Goal: Navigation & Orientation: Find specific page/section

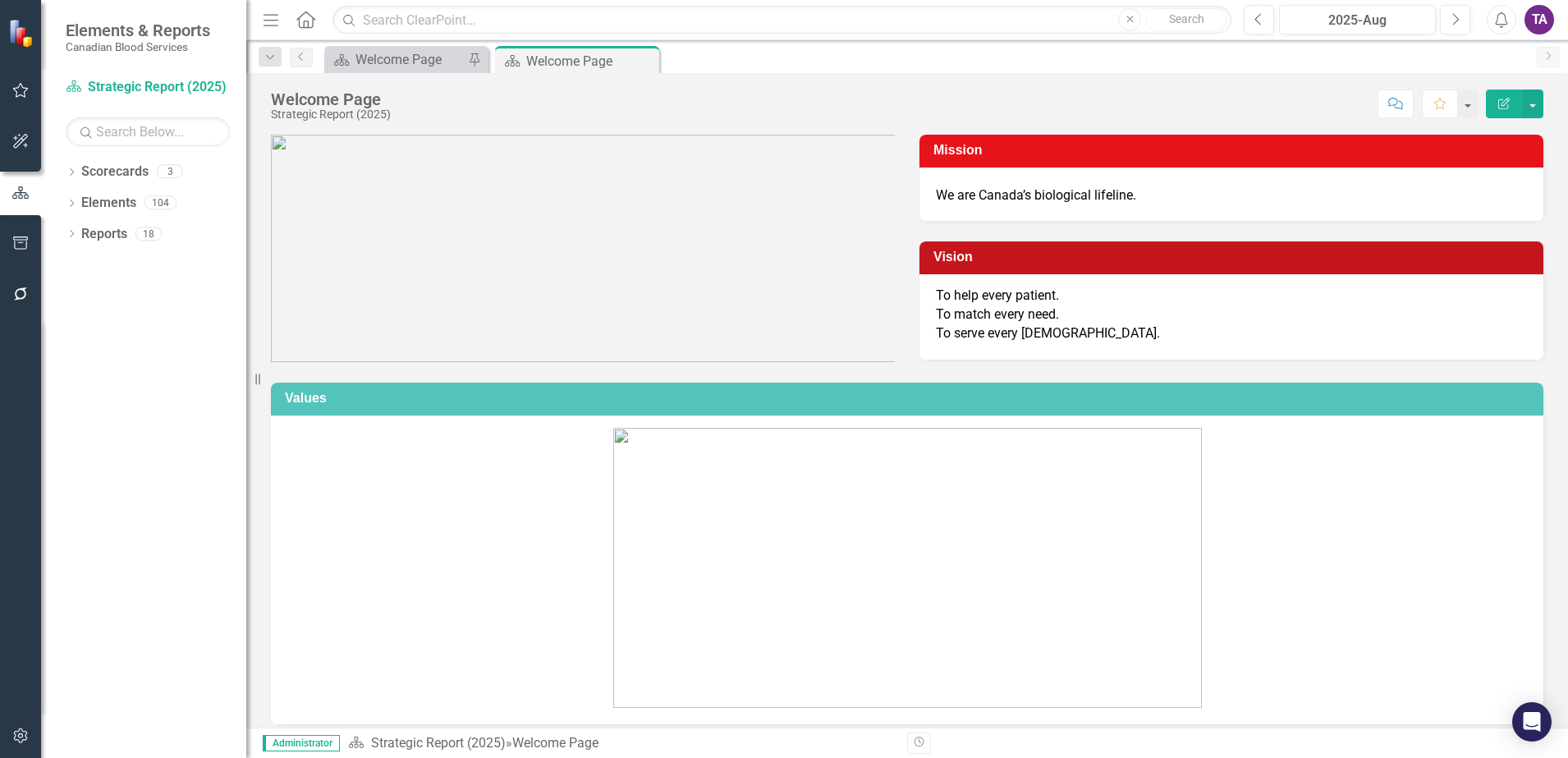
scroll to position [81, 0]
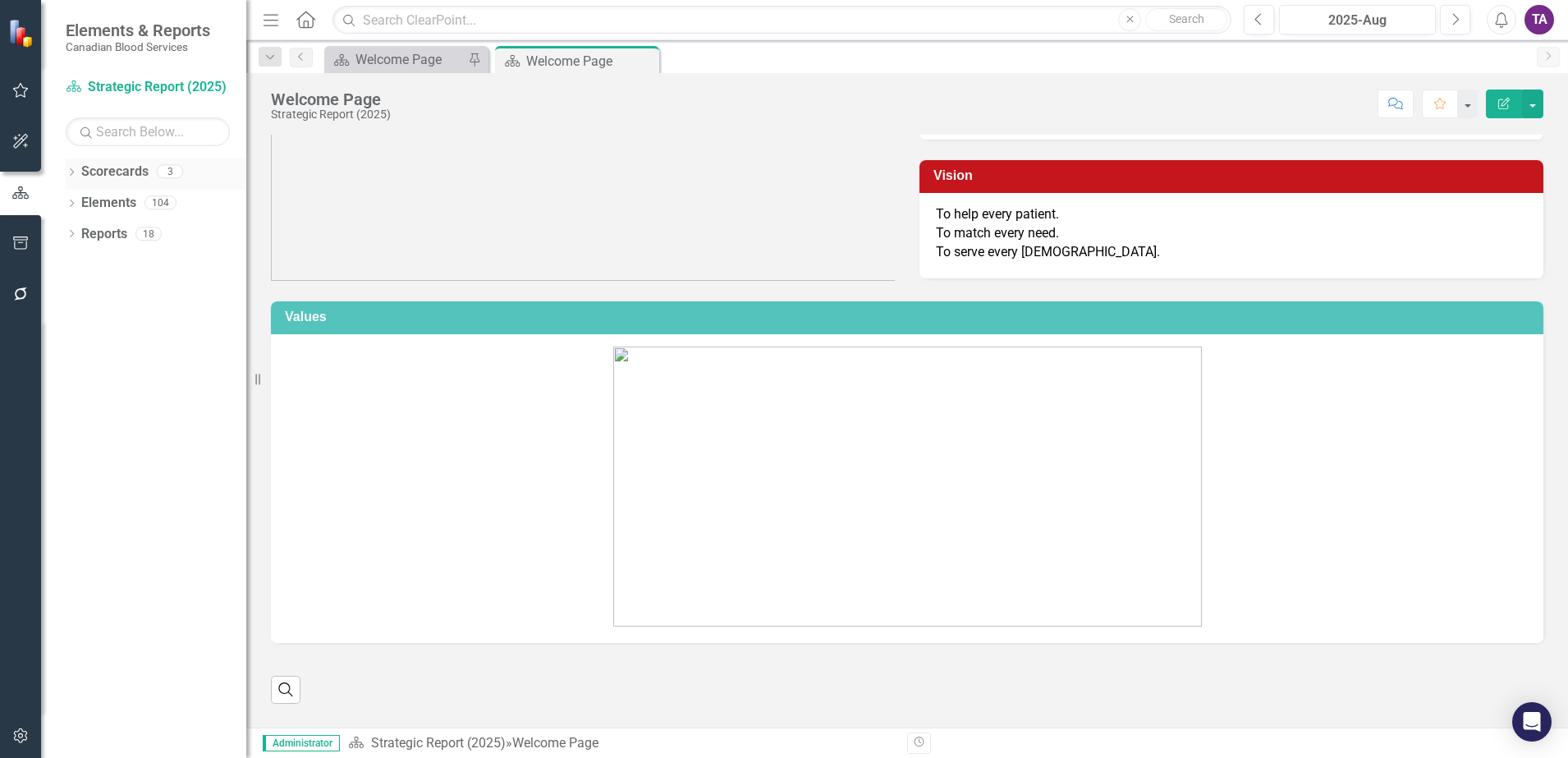
click at [132, 178] on link "Scorecards" at bounding box center [115, 172] width 68 height 19
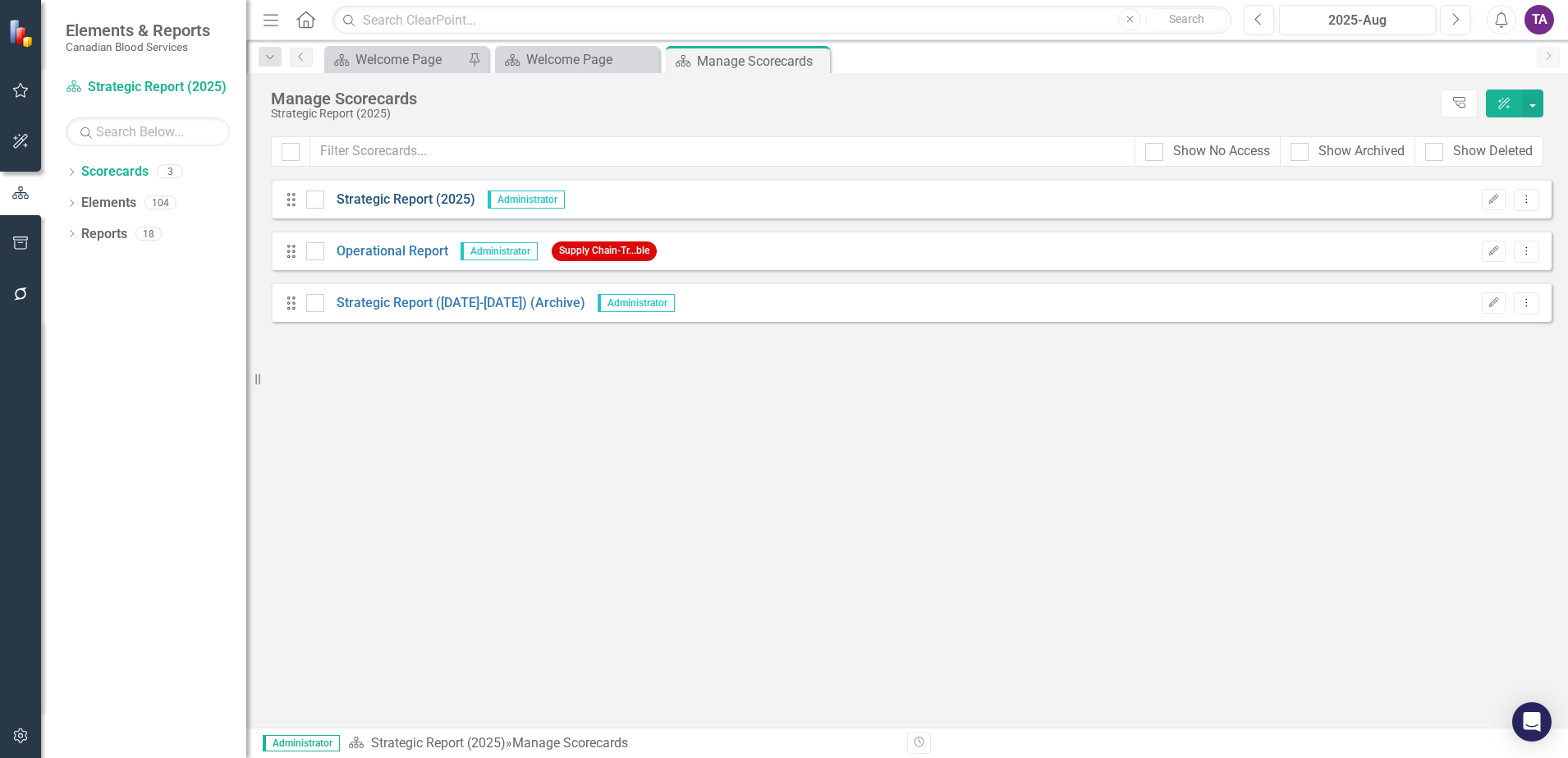
click at [388, 196] on link "Strategic Report (2025)" at bounding box center [399, 200] width 151 height 19
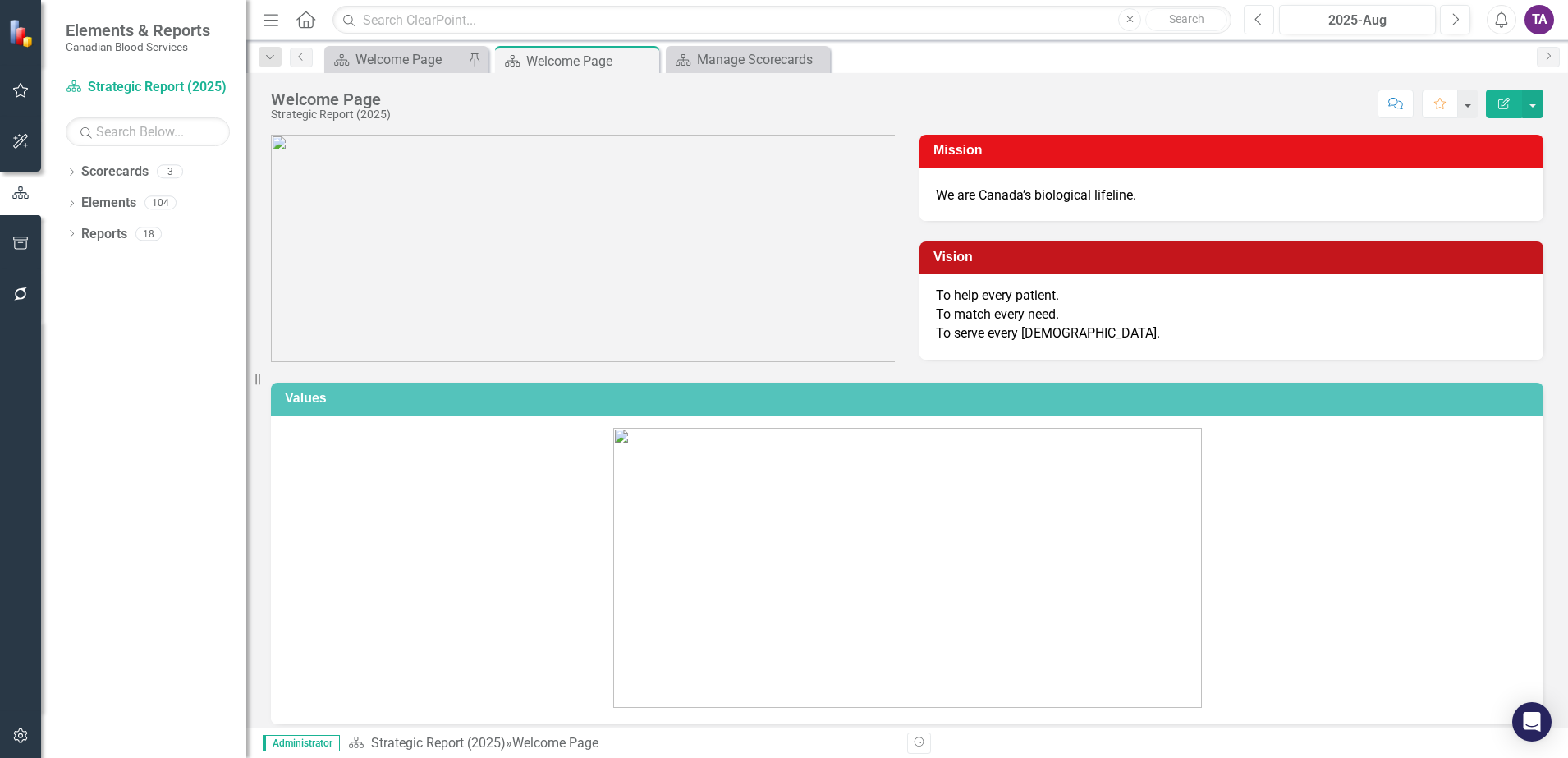
click at [1261, 21] on icon "Previous" at bounding box center [1259, 19] width 9 height 15
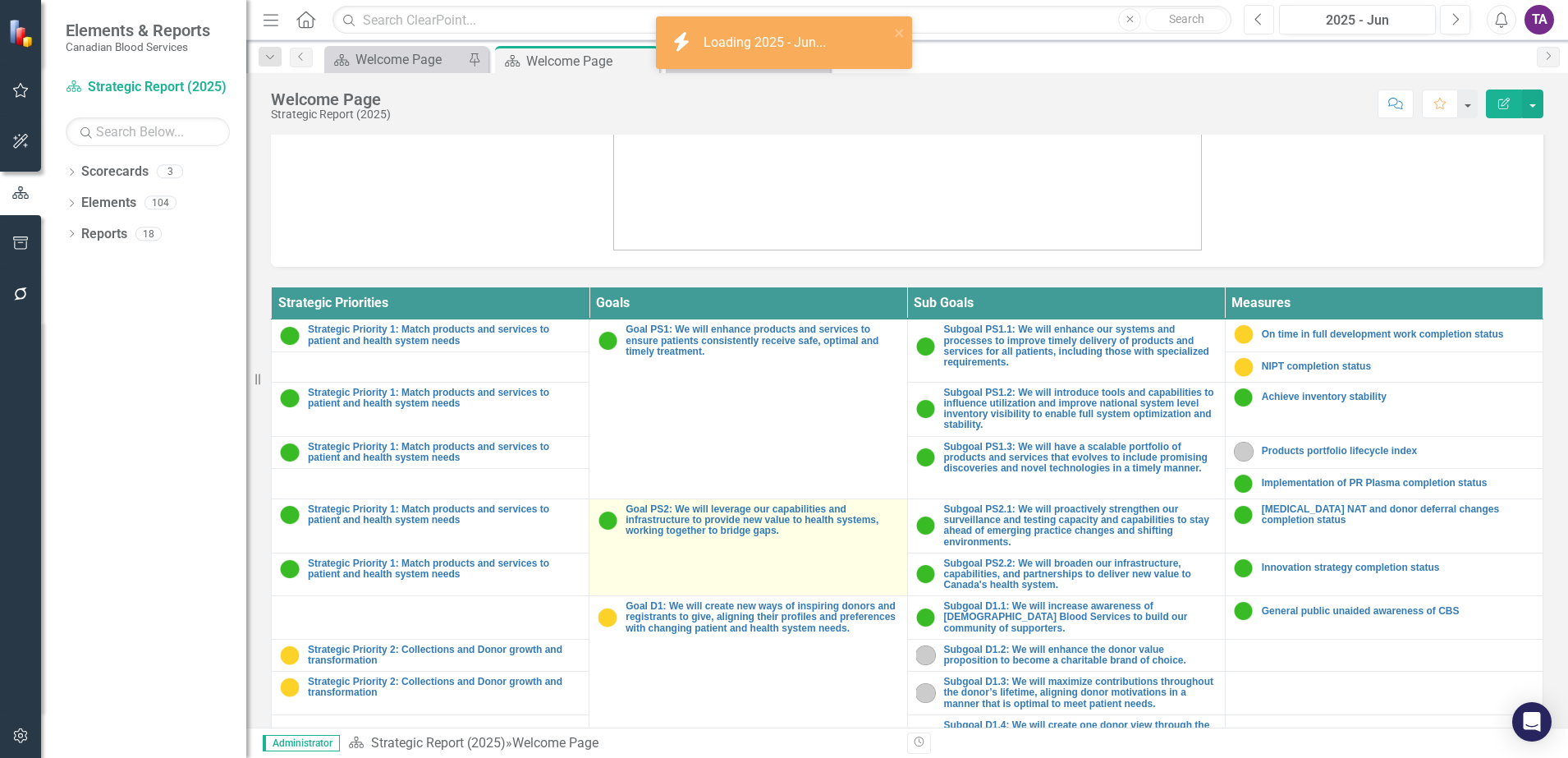
scroll to position [492, 0]
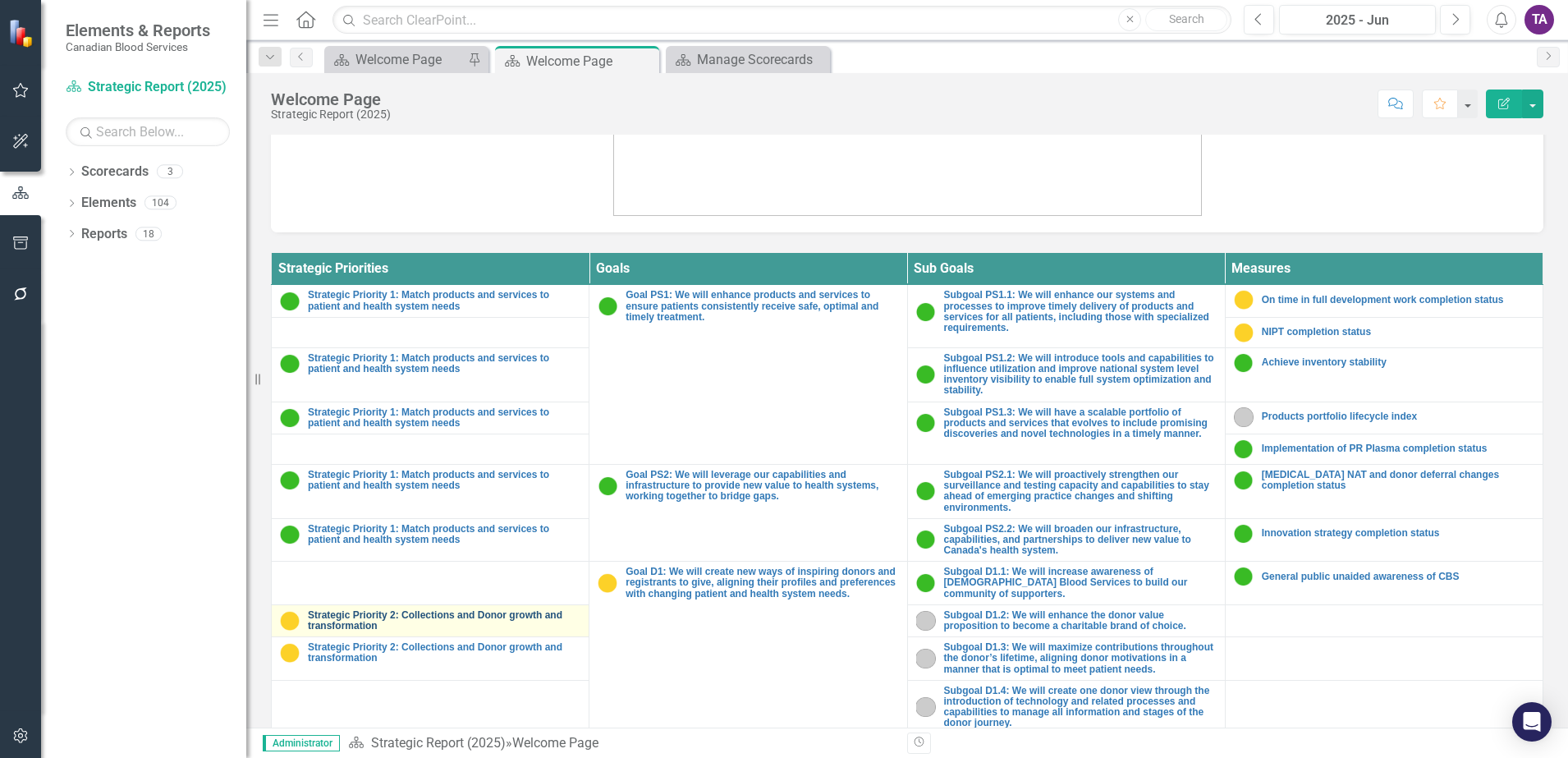
click at [425, 610] on link "Strategic Priority 2: Collections and Donor growth and transformation" at bounding box center [444, 620] width 273 height 22
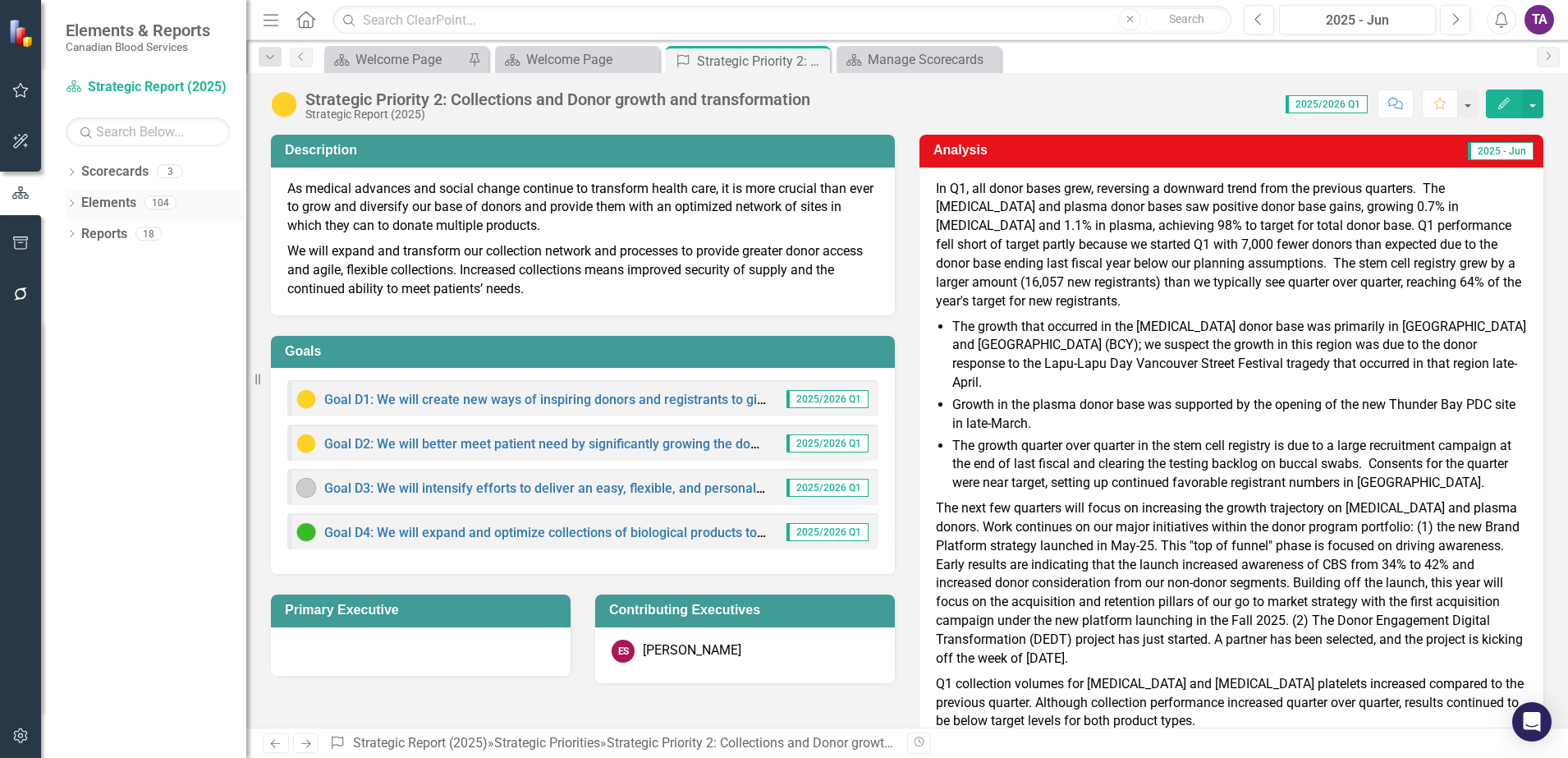
click at [111, 196] on link "Elements" at bounding box center [108, 204] width 55 height 19
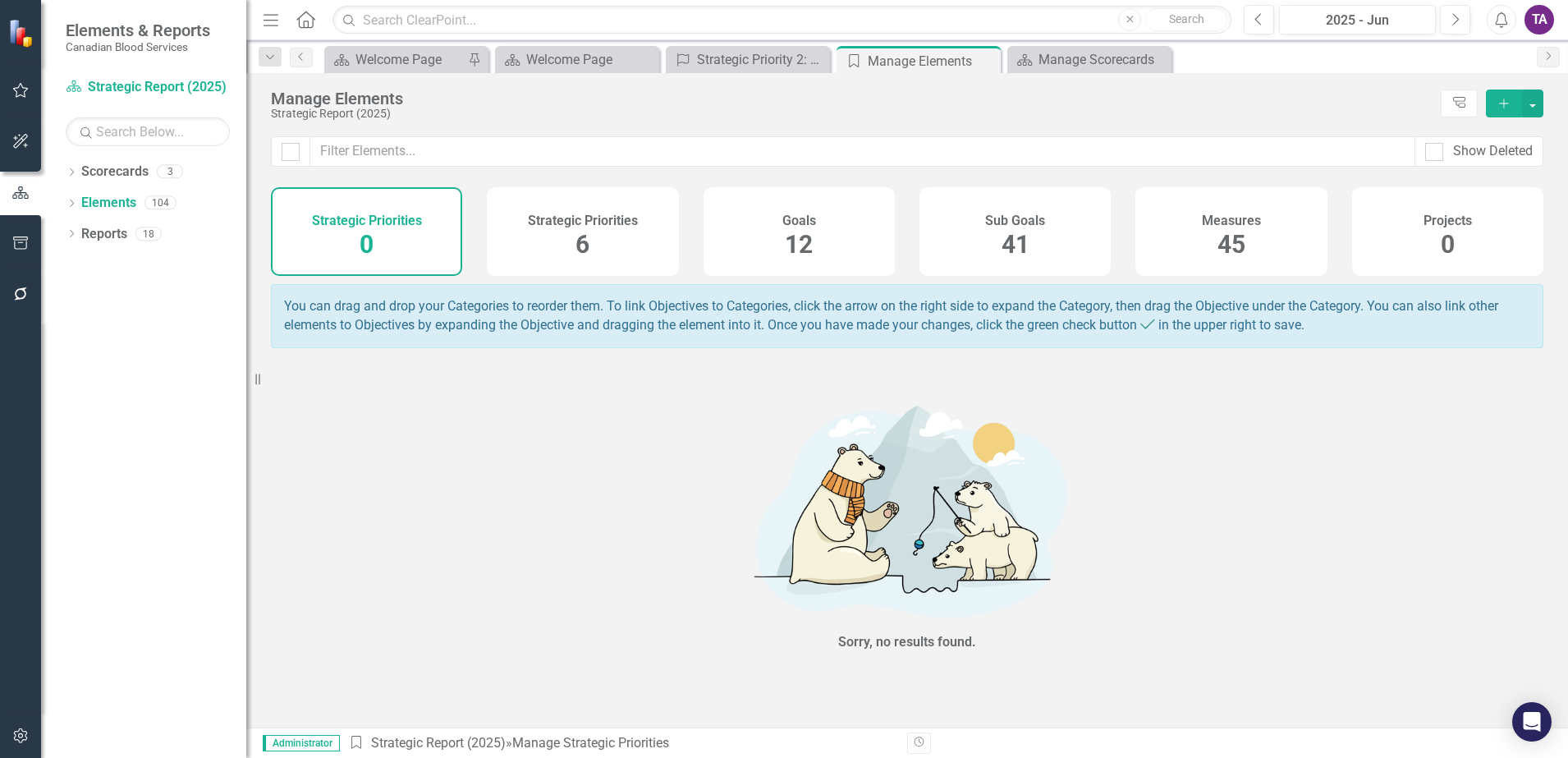
click at [1263, 237] on div "Measures 45" at bounding box center [1231, 231] width 191 height 88
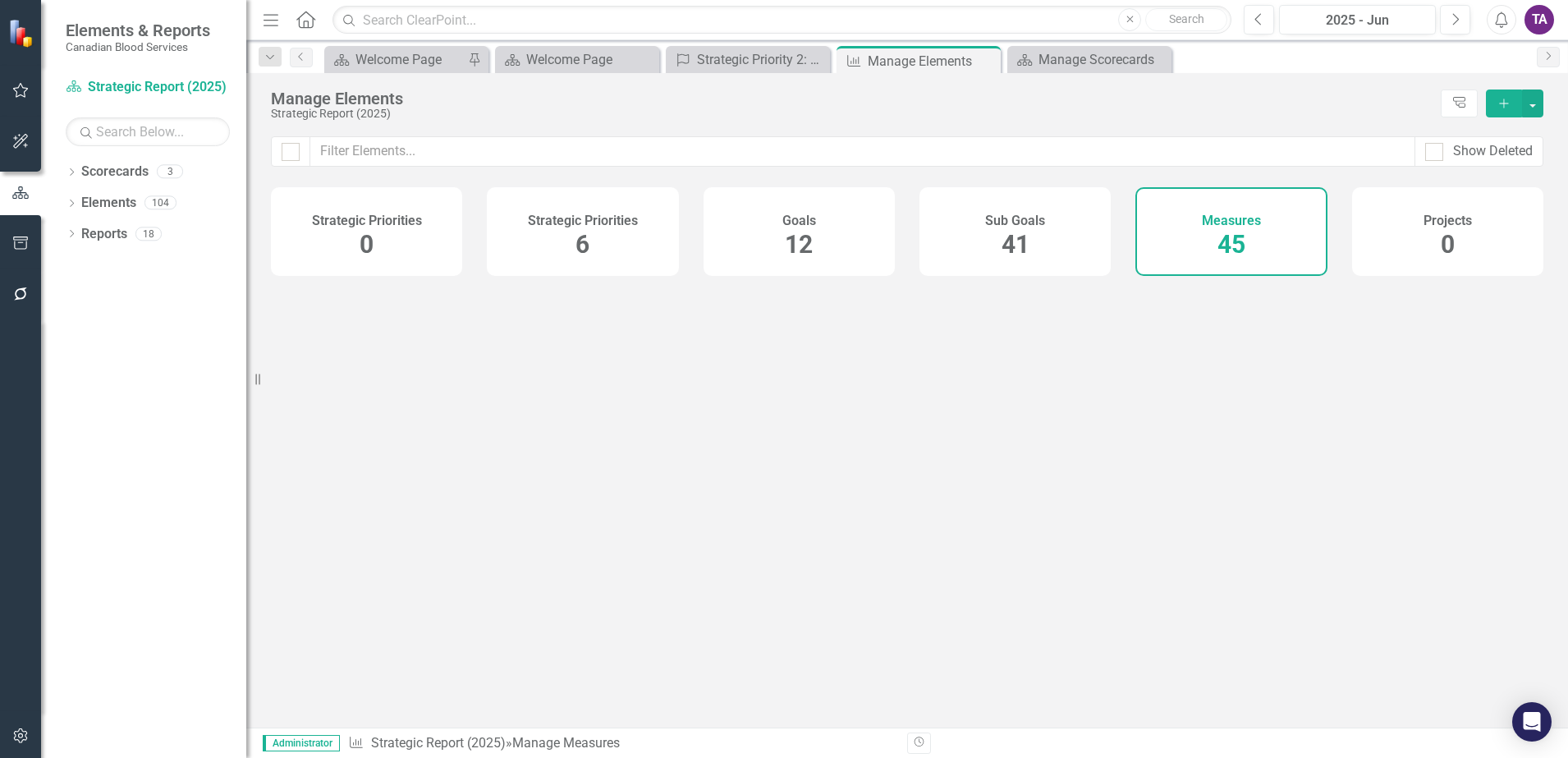
checkbox input "false"
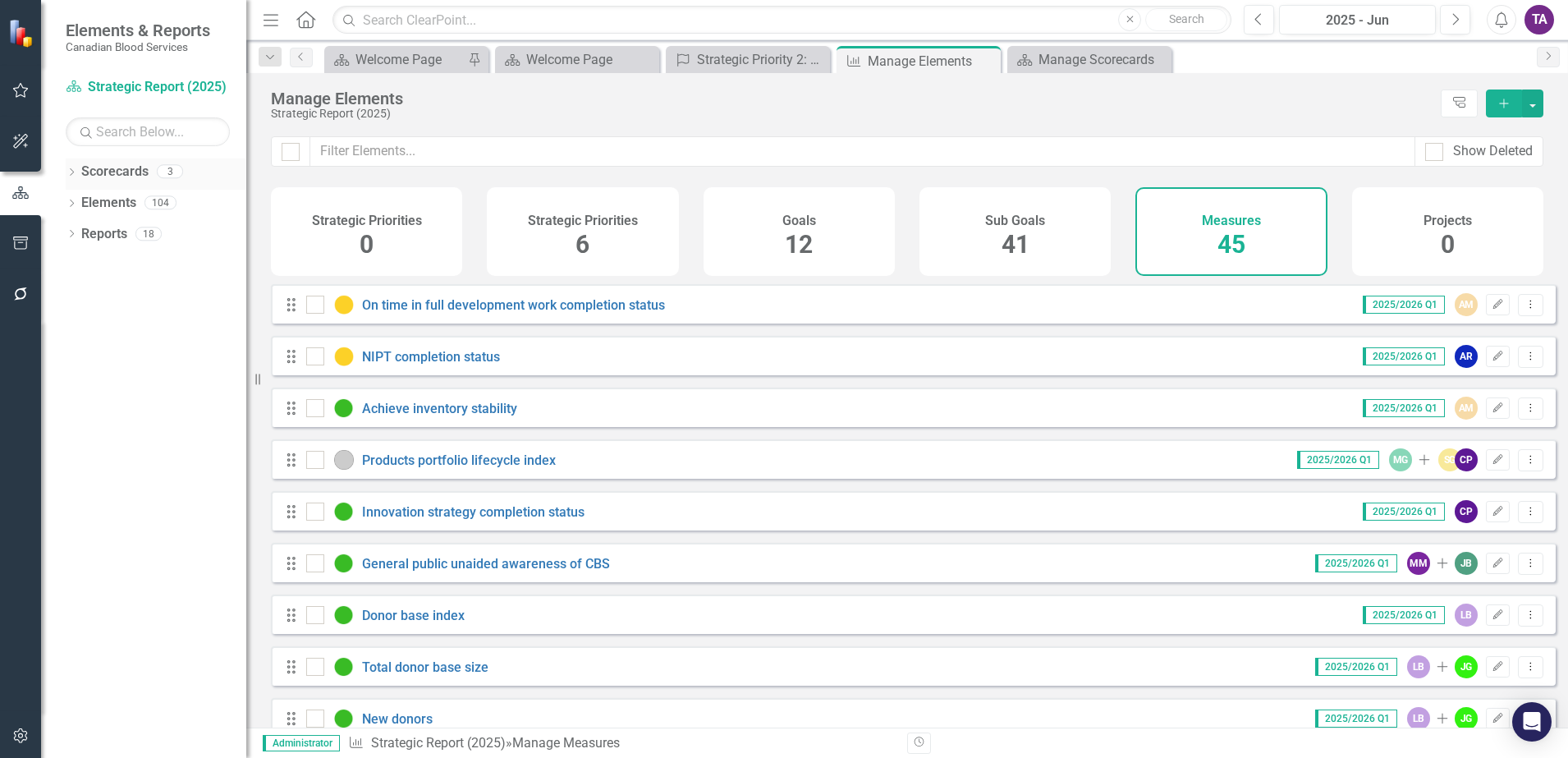
click at [107, 168] on link "Scorecards" at bounding box center [115, 172] width 68 height 19
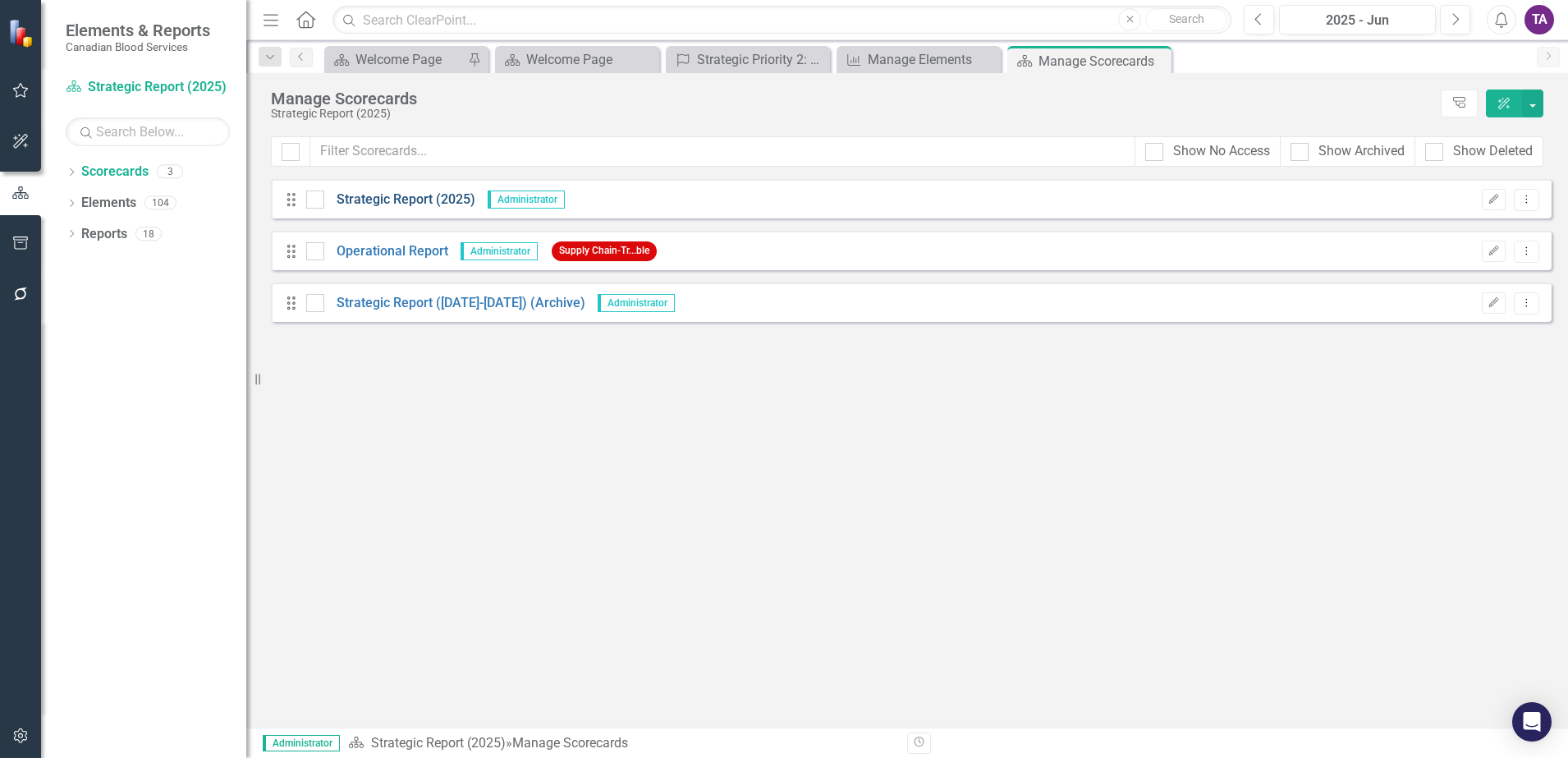
click at [384, 196] on link "Strategic Report (2025)" at bounding box center [399, 200] width 151 height 19
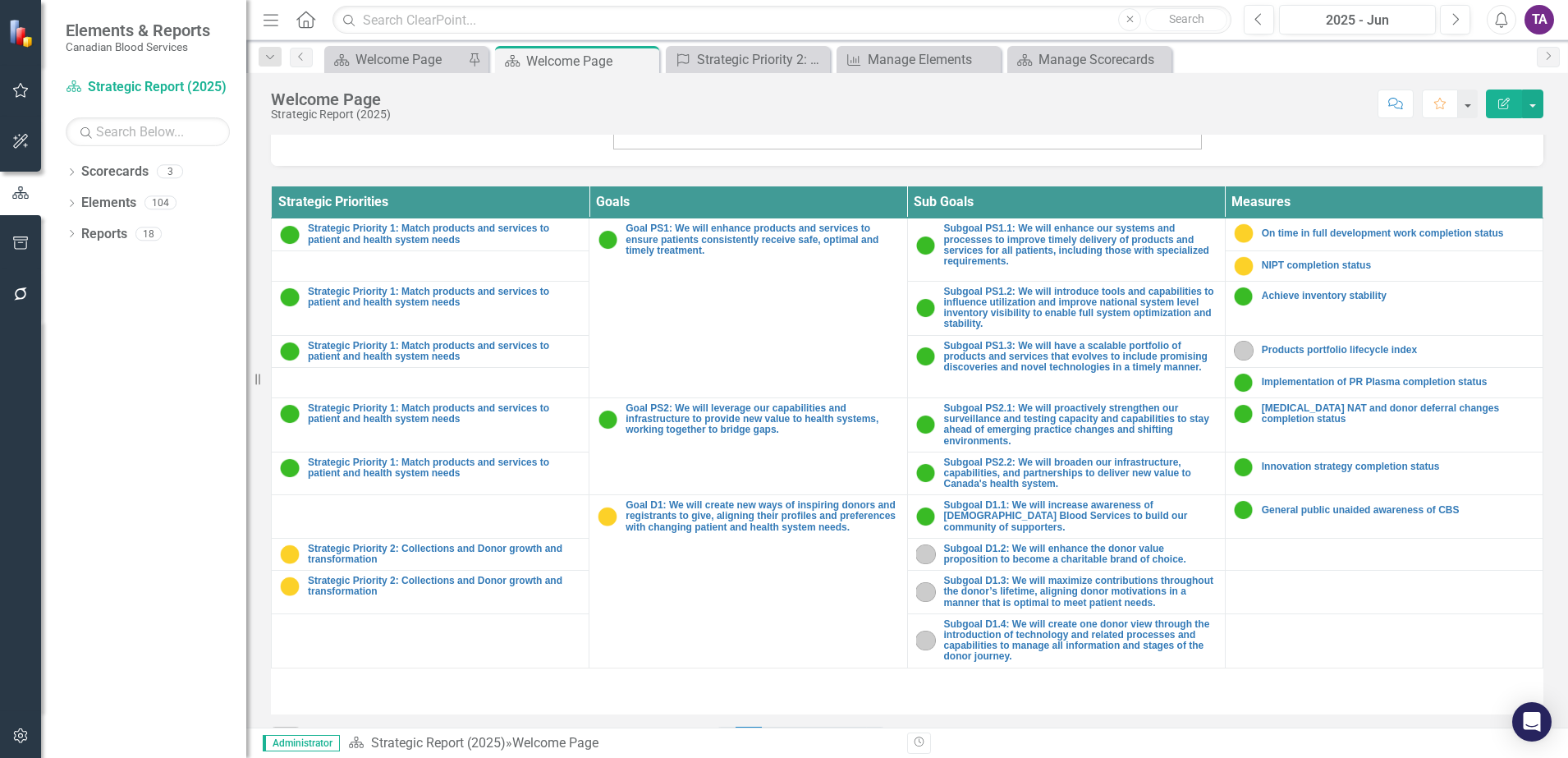
scroll to position [602, 0]
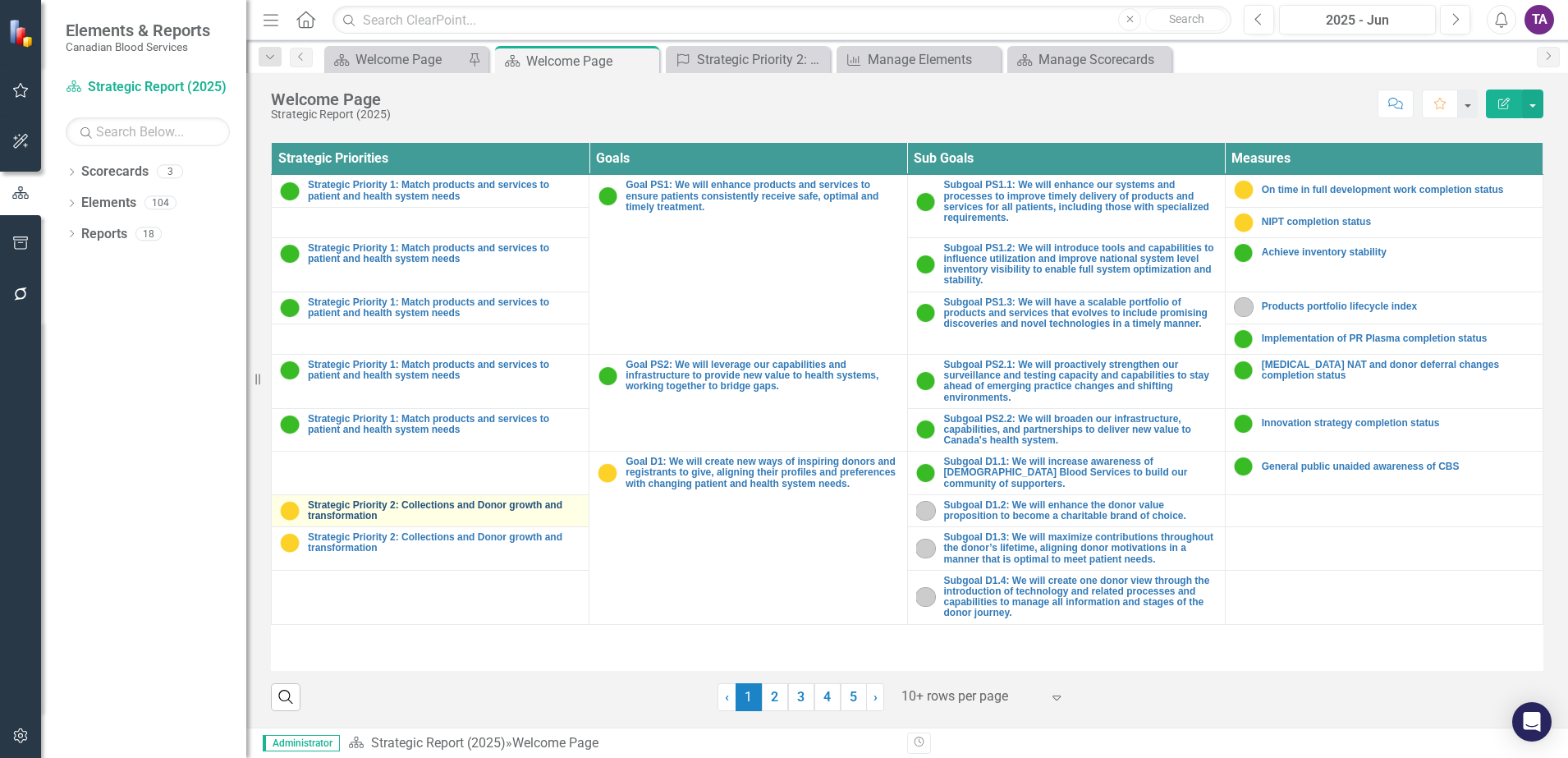
click at [329, 500] on link "Strategic Priority 2: Collections and Donor growth and transformation" at bounding box center [444, 510] width 273 height 22
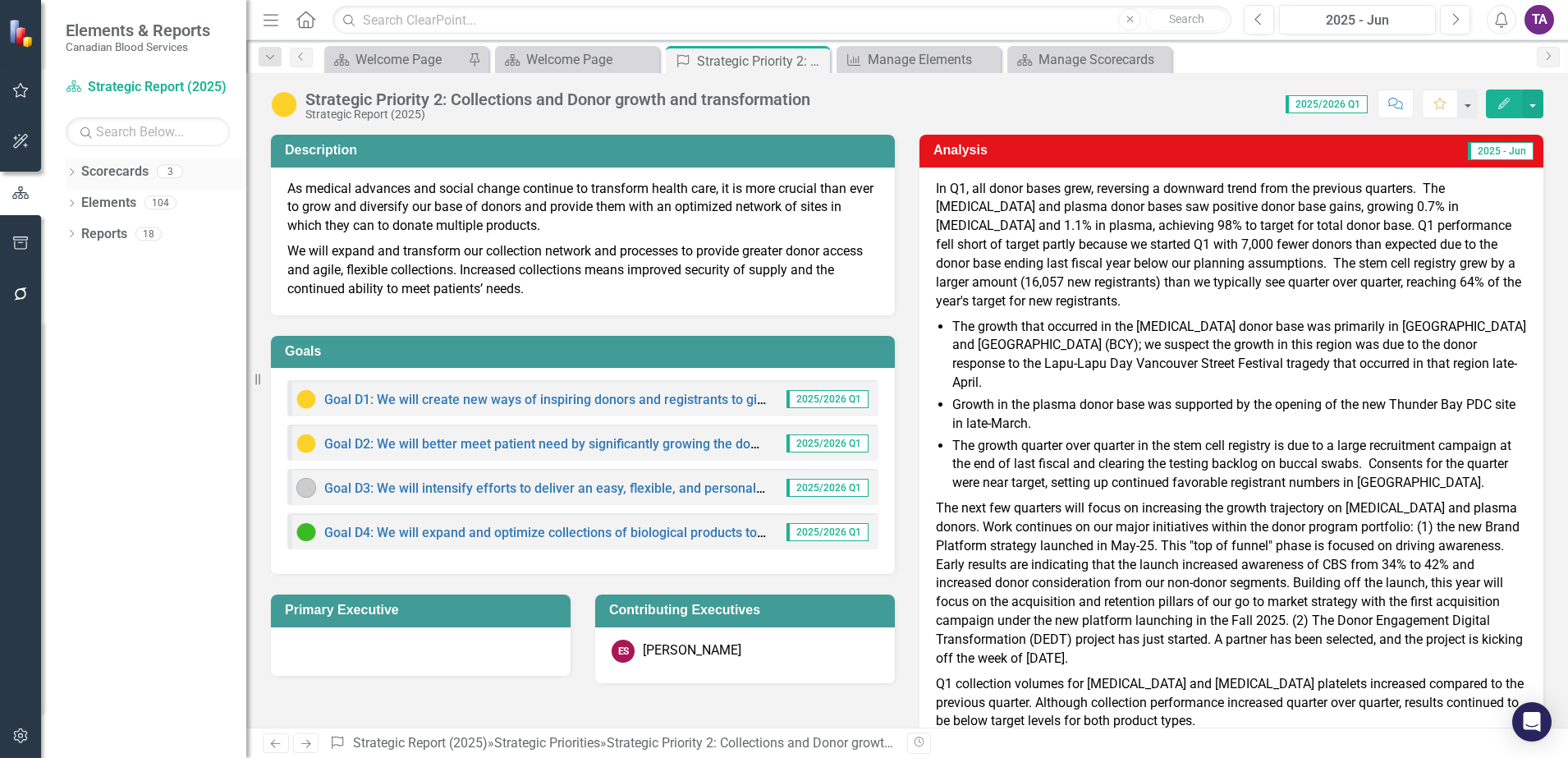
click at [120, 165] on link "Scorecards" at bounding box center [115, 172] width 68 height 19
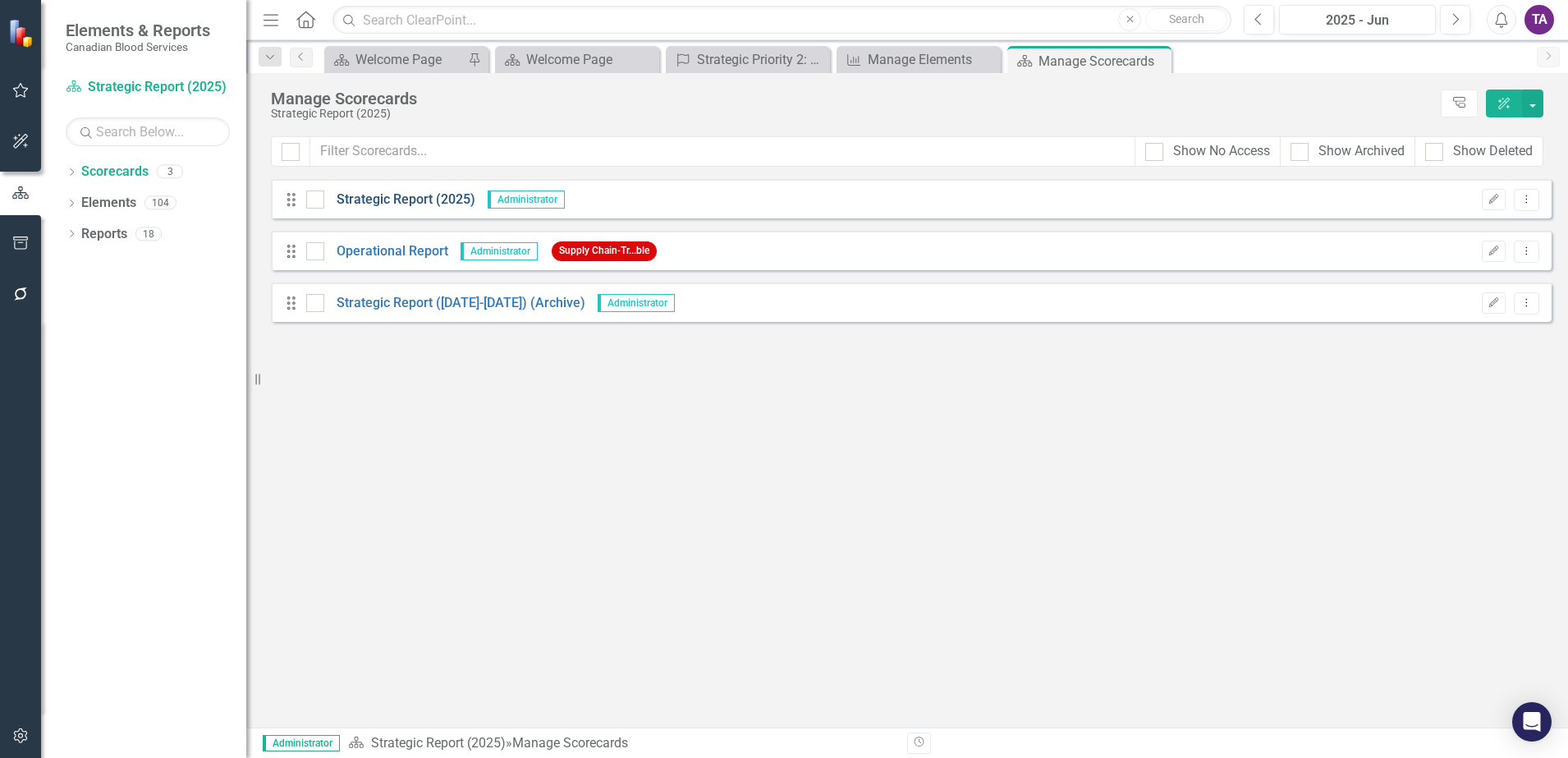
click at [410, 194] on link "Strategic Report (2025)" at bounding box center [399, 200] width 151 height 19
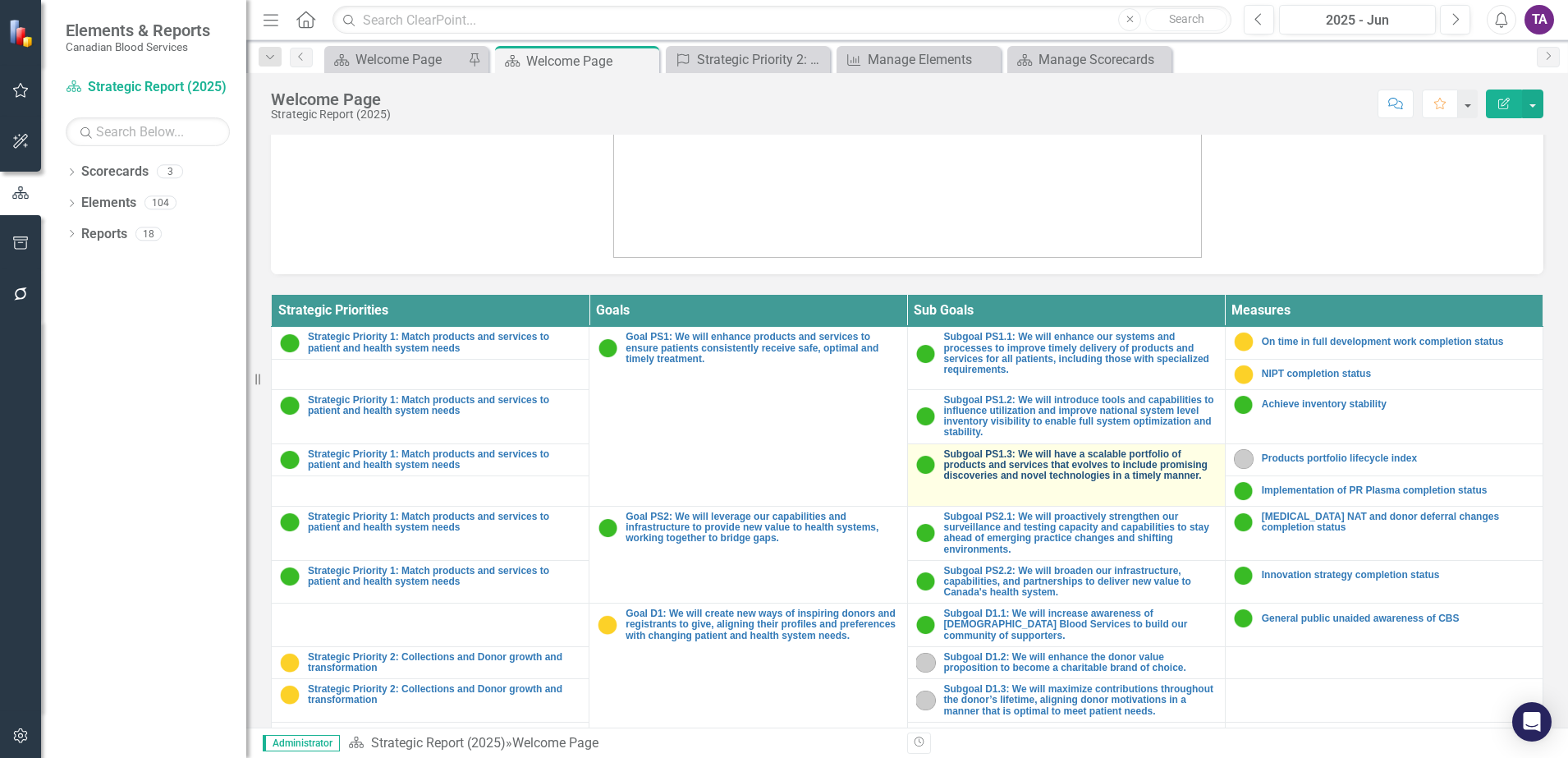
scroll to position [602, 0]
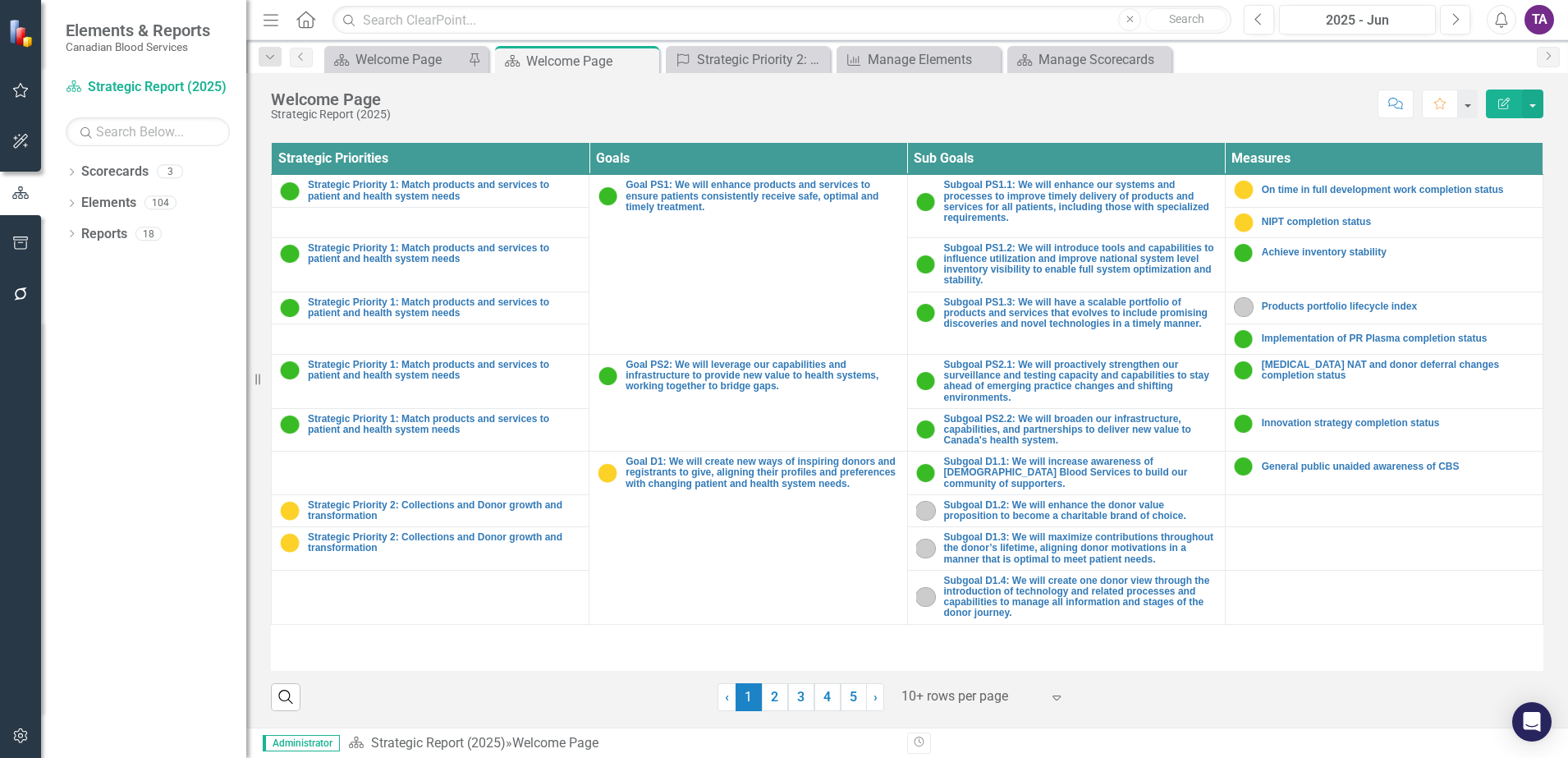
click at [996, 696] on div at bounding box center [971, 696] width 139 height 23
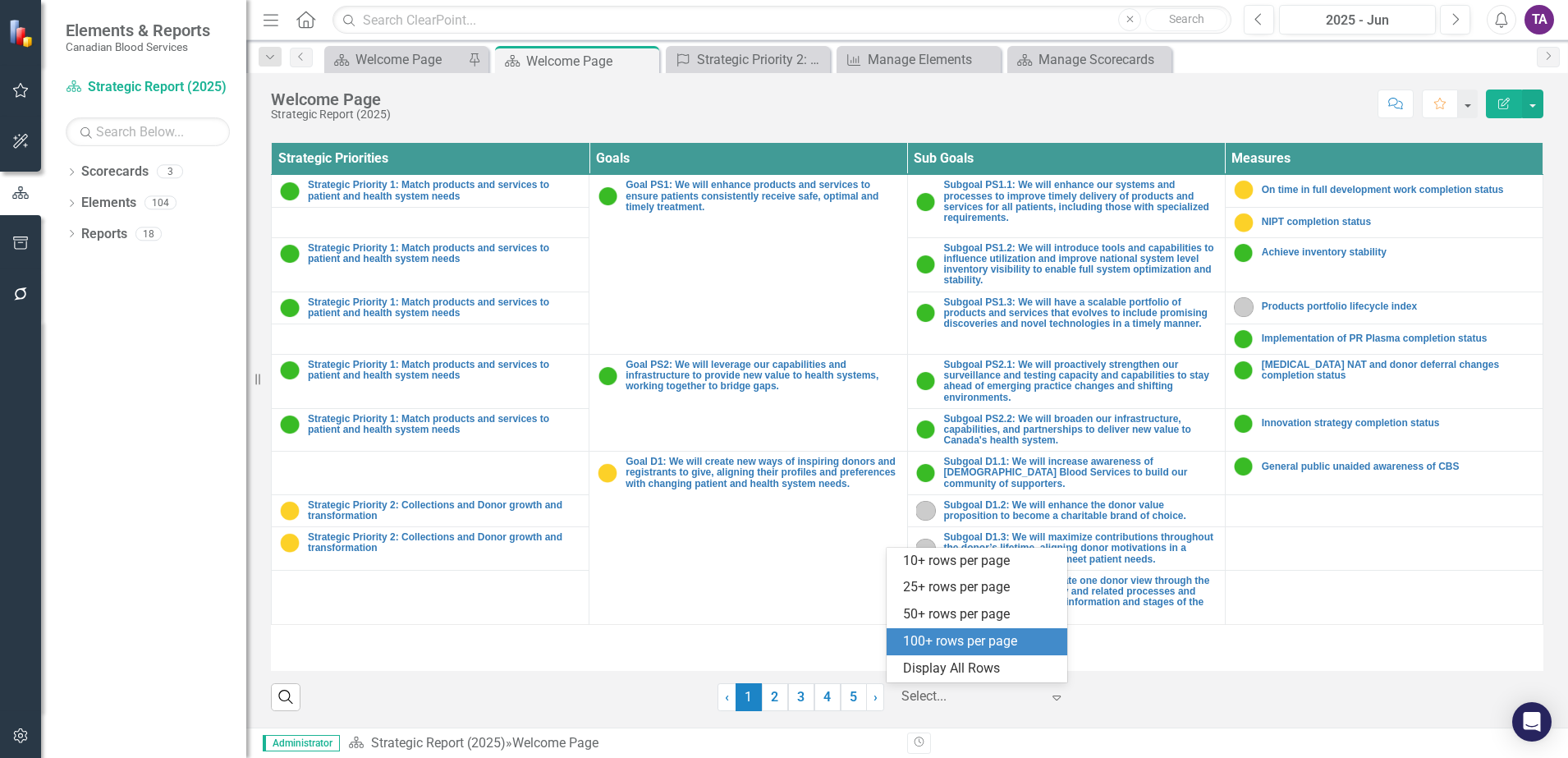
click at [968, 644] on div "100+ rows per page" at bounding box center [980, 642] width 154 height 19
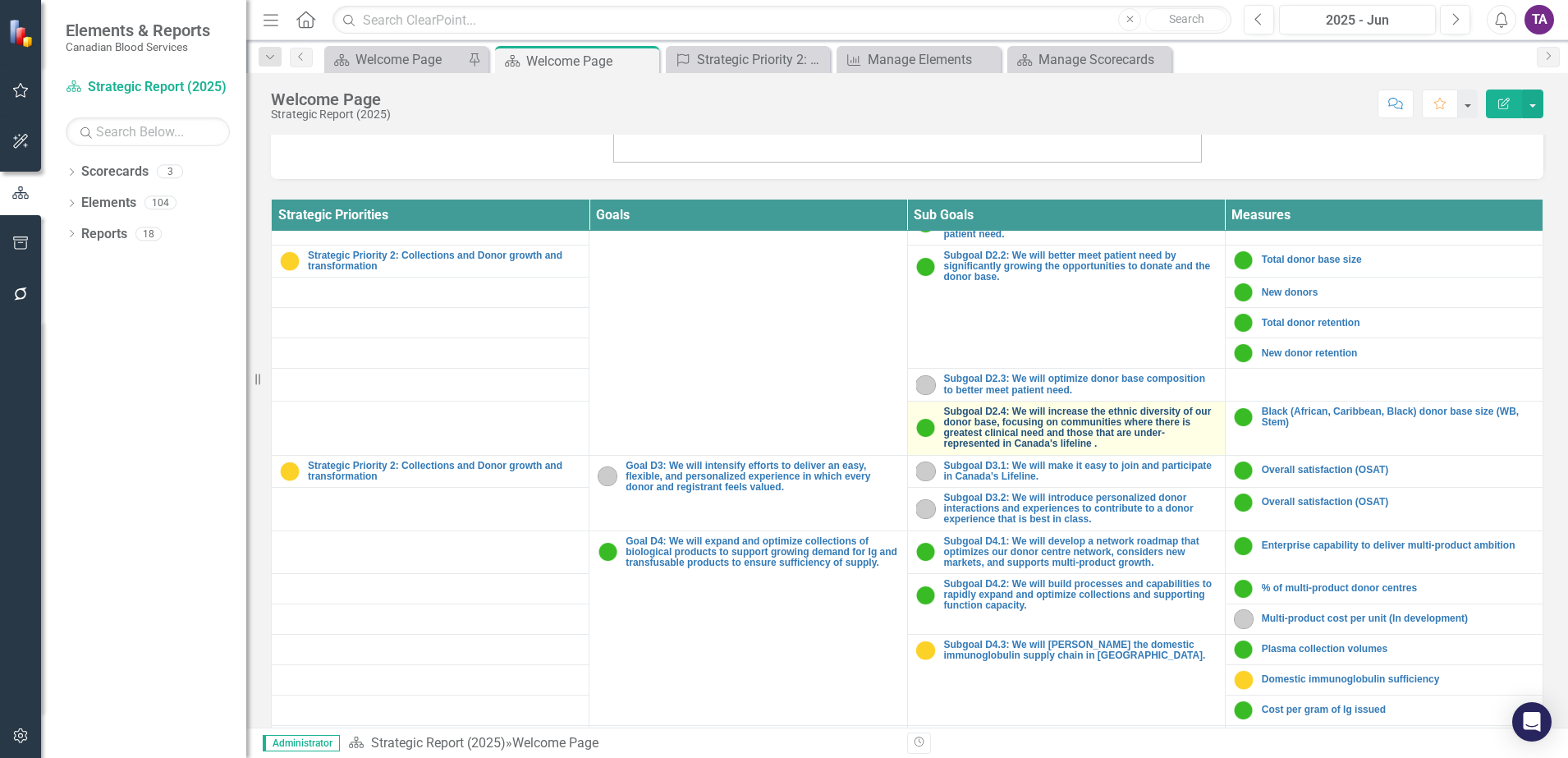
scroll to position [513, 0]
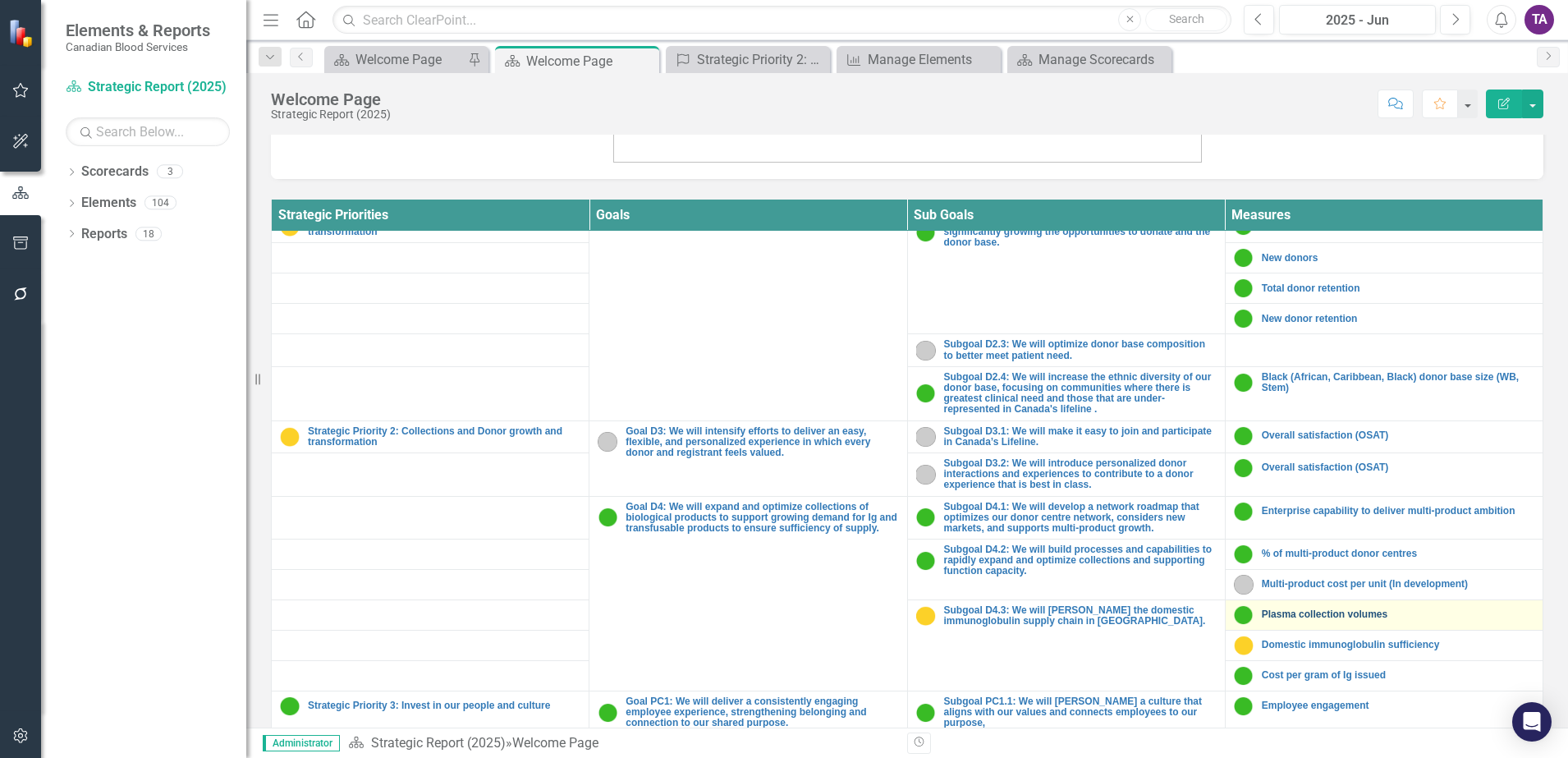
click at [1355, 619] on link "Plasma collection volumes" at bounding box center [1398, 614] width 273 height 10
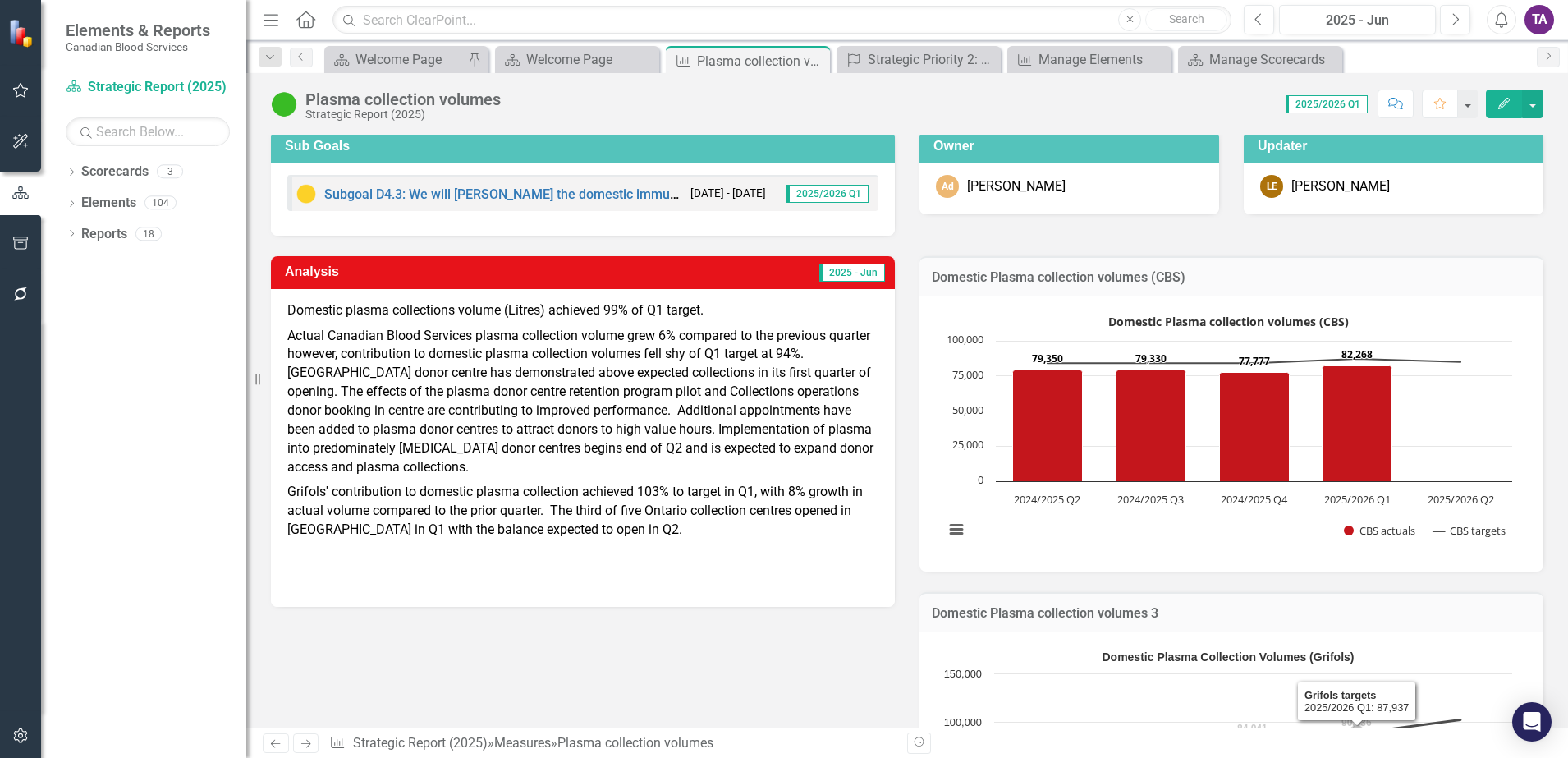
scroll to position [102, 0]
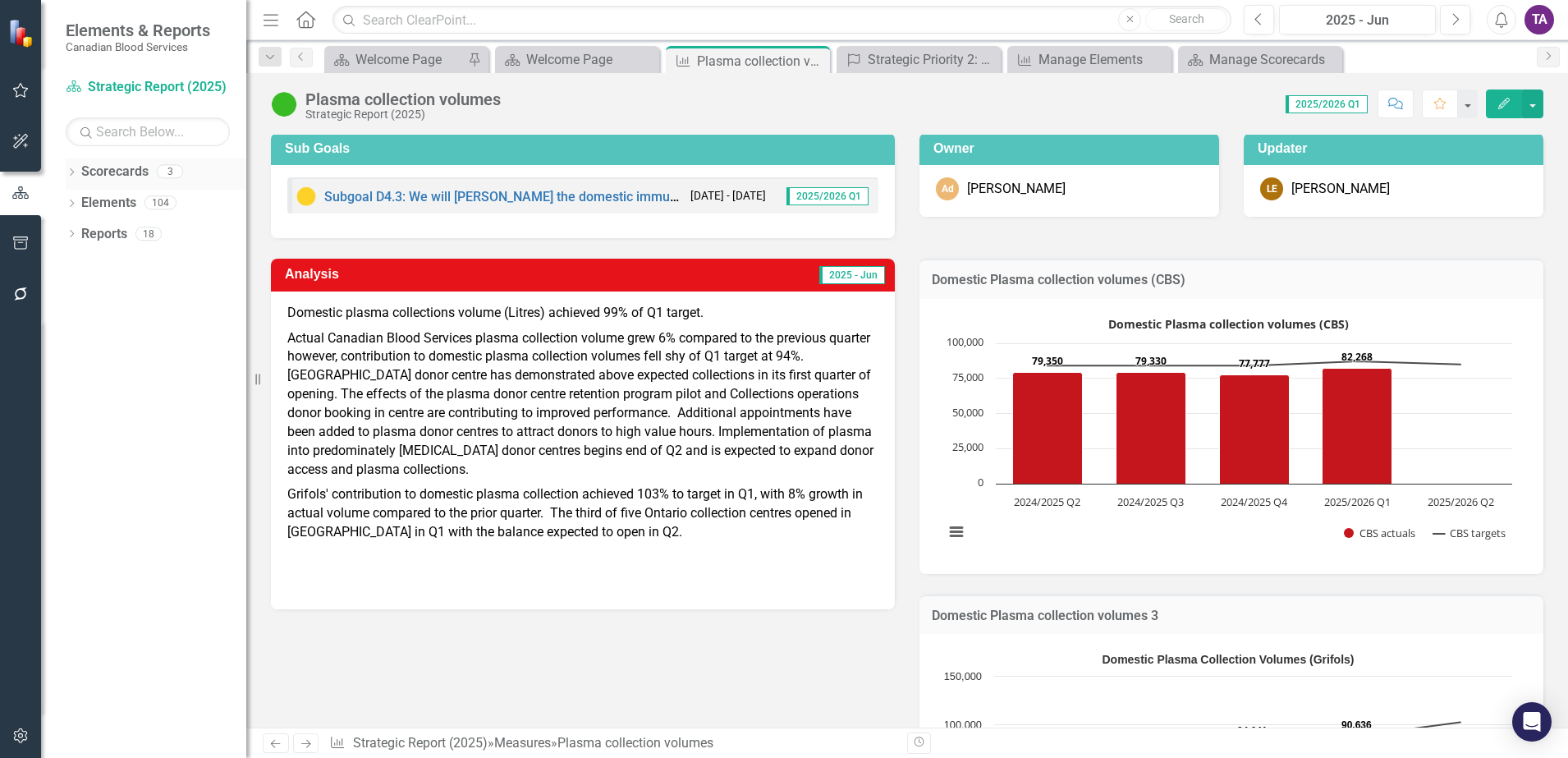
click at [89, 172] on link "Scorecards" at bounding box center [115, 172] width 68 height 19
